Goal: Find contact information: Find contact information

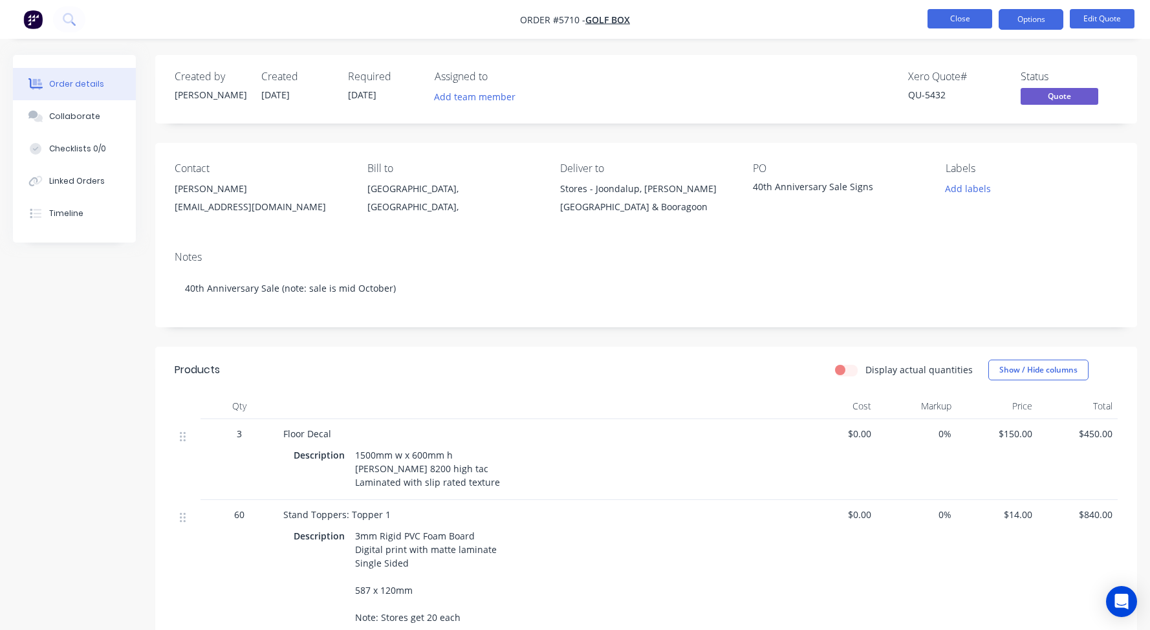
click at [953, 14] on button "Close" at bounding box center [959, 18] width 65 height 19
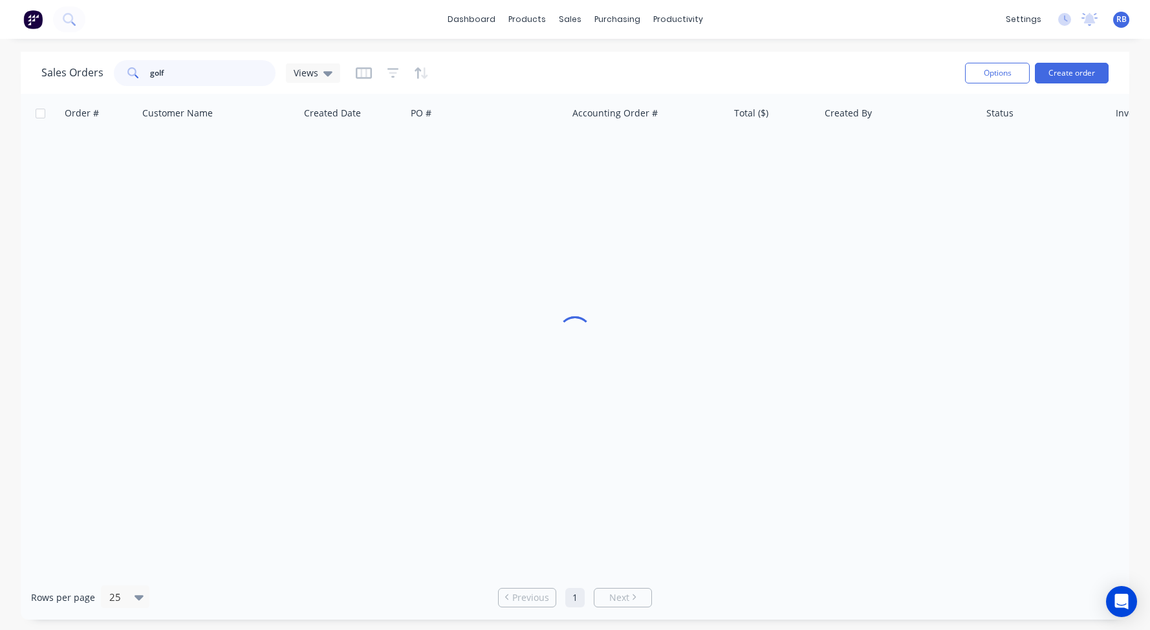
drag, startPoint x: 174, startPoint y: 72, endPoint x: 50, endPoint y: 72, distance: 124.1
click at [50, 72] on div "Sales Orders golf Views" at bounding box center [190, 73] width 299 height 26
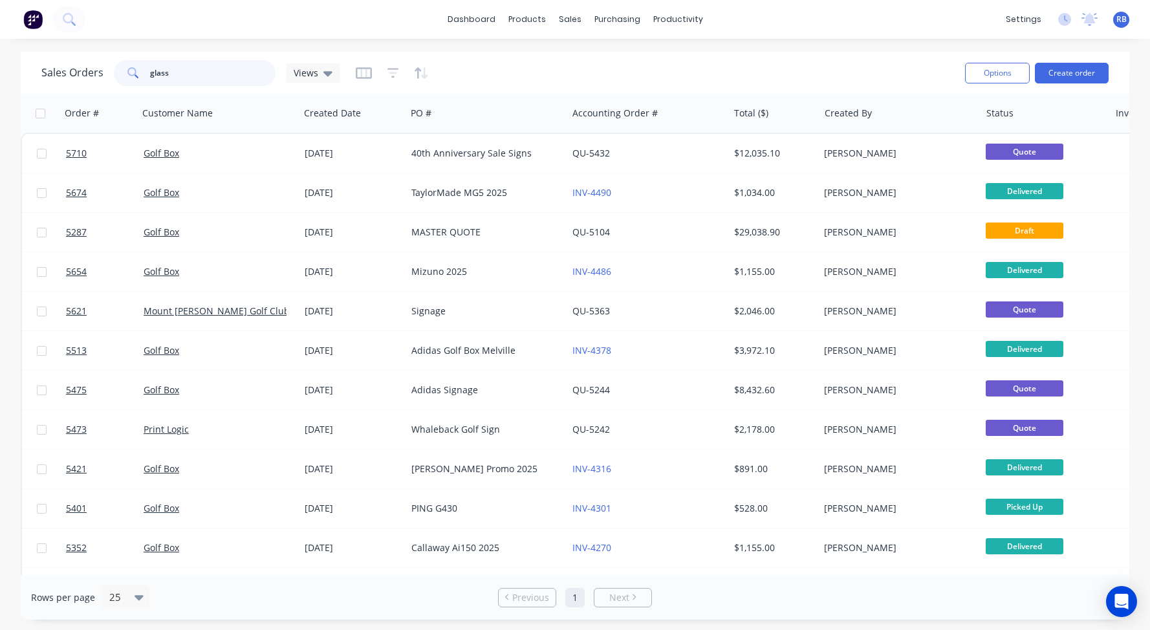
type input "glass"
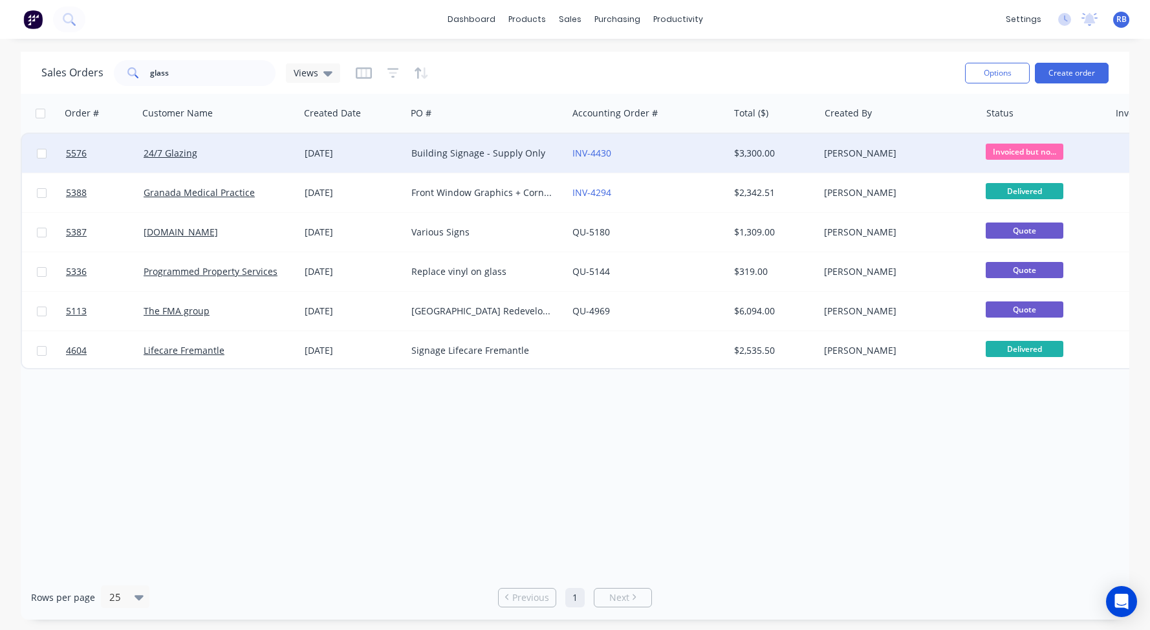
click at [229, 160] on div "24/7 Glazing" at bounding box center [218, 153] width 161 height 39
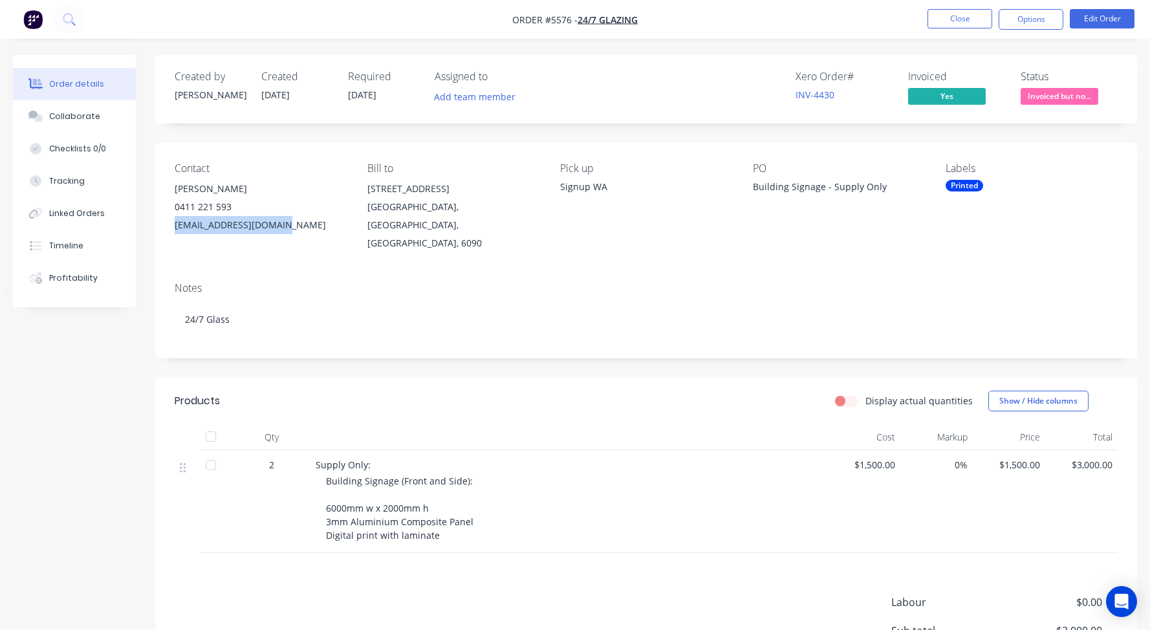
drag, startPoint x: 283, startPoint y: 229, endPoint x: 169, endPoint y: 228, distance: 113.8
click at [169, 228] on div "Contact [PERSON_NAME] [PHONE_NUMBER] [EMAIL_ADDRESS][DOMAIN_NAME] Bill to [STRE…" at bounding box center [645, 207] width 981 height 129
copy div "[EMAIL_ADDRESS][DOMAIN_NAME]"
click at [954, 16] on button "Close" at bounding box center [959, 18] width 65 height 19
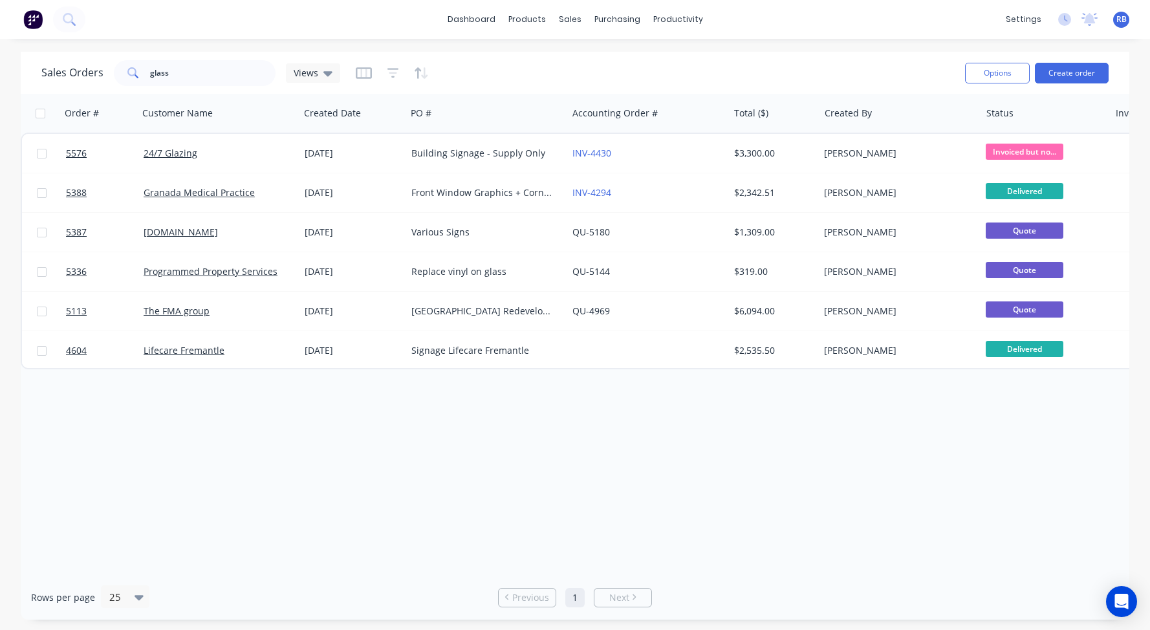
click at [1120, 23] on span "RB" at bounding box center [1121, 20] width 10 height 12
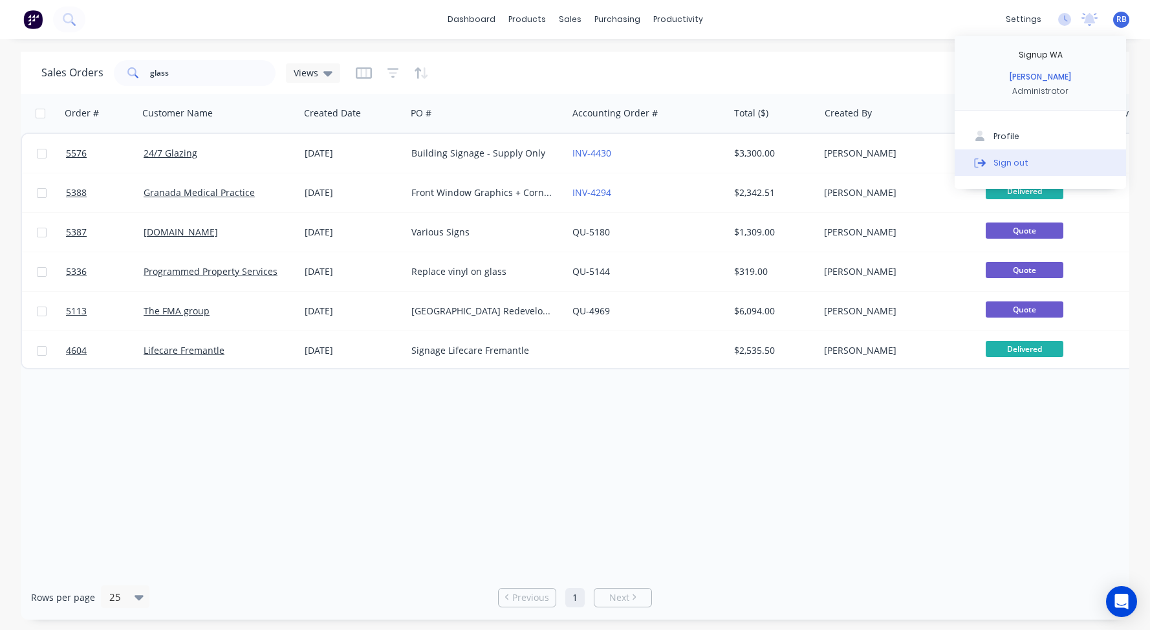
click at [991, 162] on button "Sign out" at bounding box center [1039, 162] width 171 height 26
